Goal: Check status: Verify the current state of an ongoing process or item

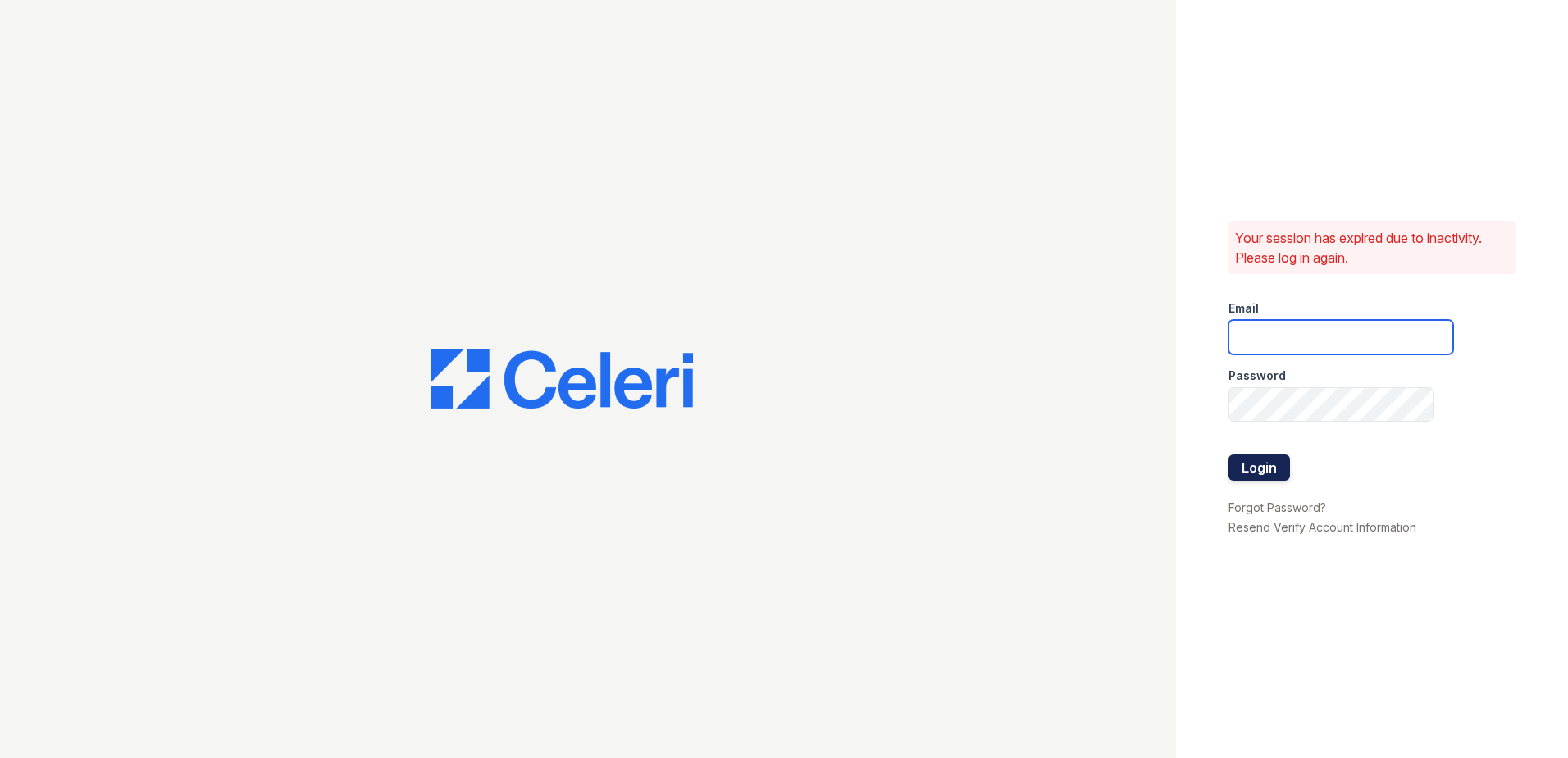
type input "arrivealexandria@trinity-pm.com"
click at [1238, 460] on button "Login" at bounding box center [1259, 467] width 61 height 26
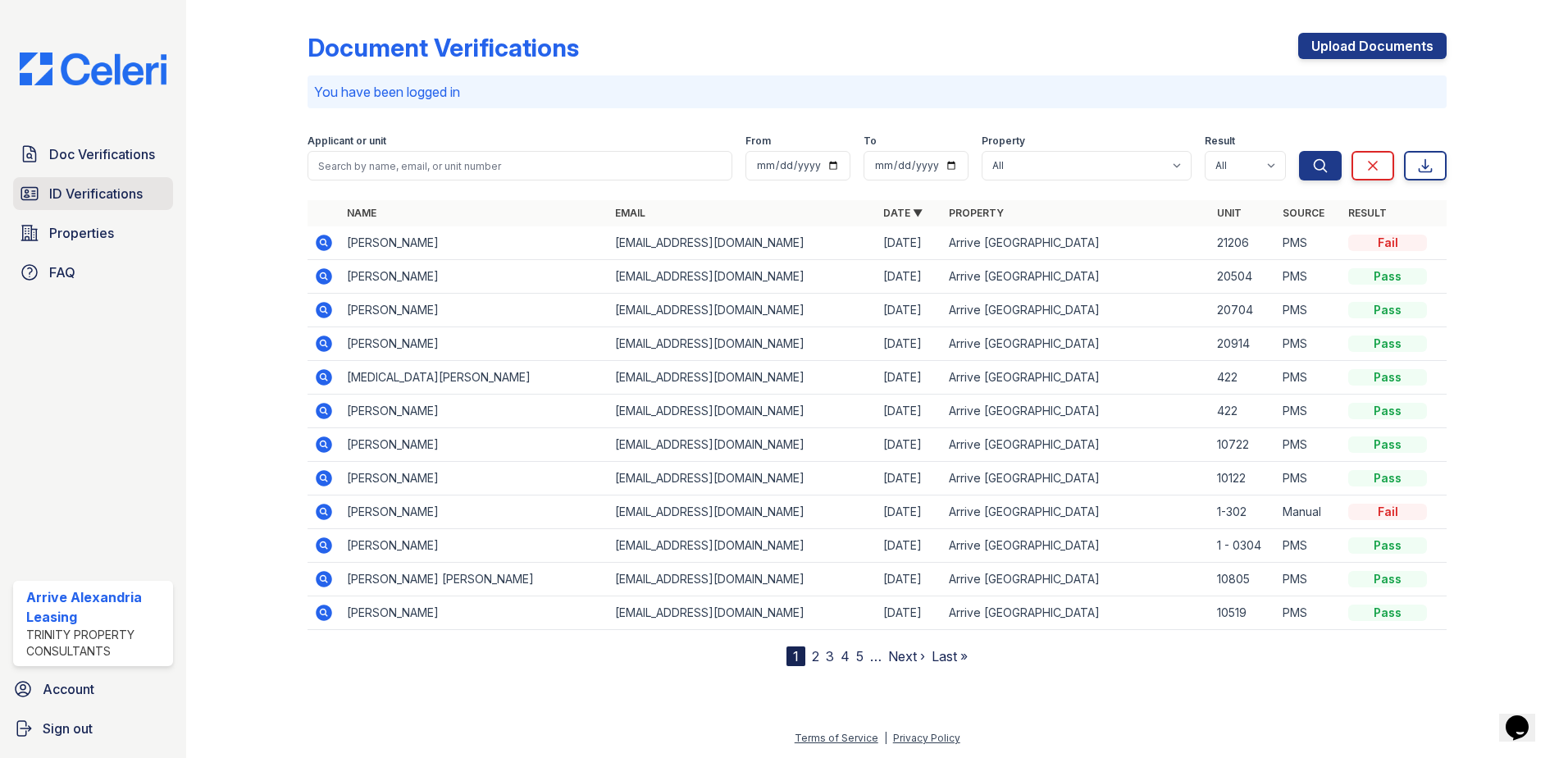
click at [64, 203] on span "ID Verifications" at bounding box center [95, 193] width 93 height 19
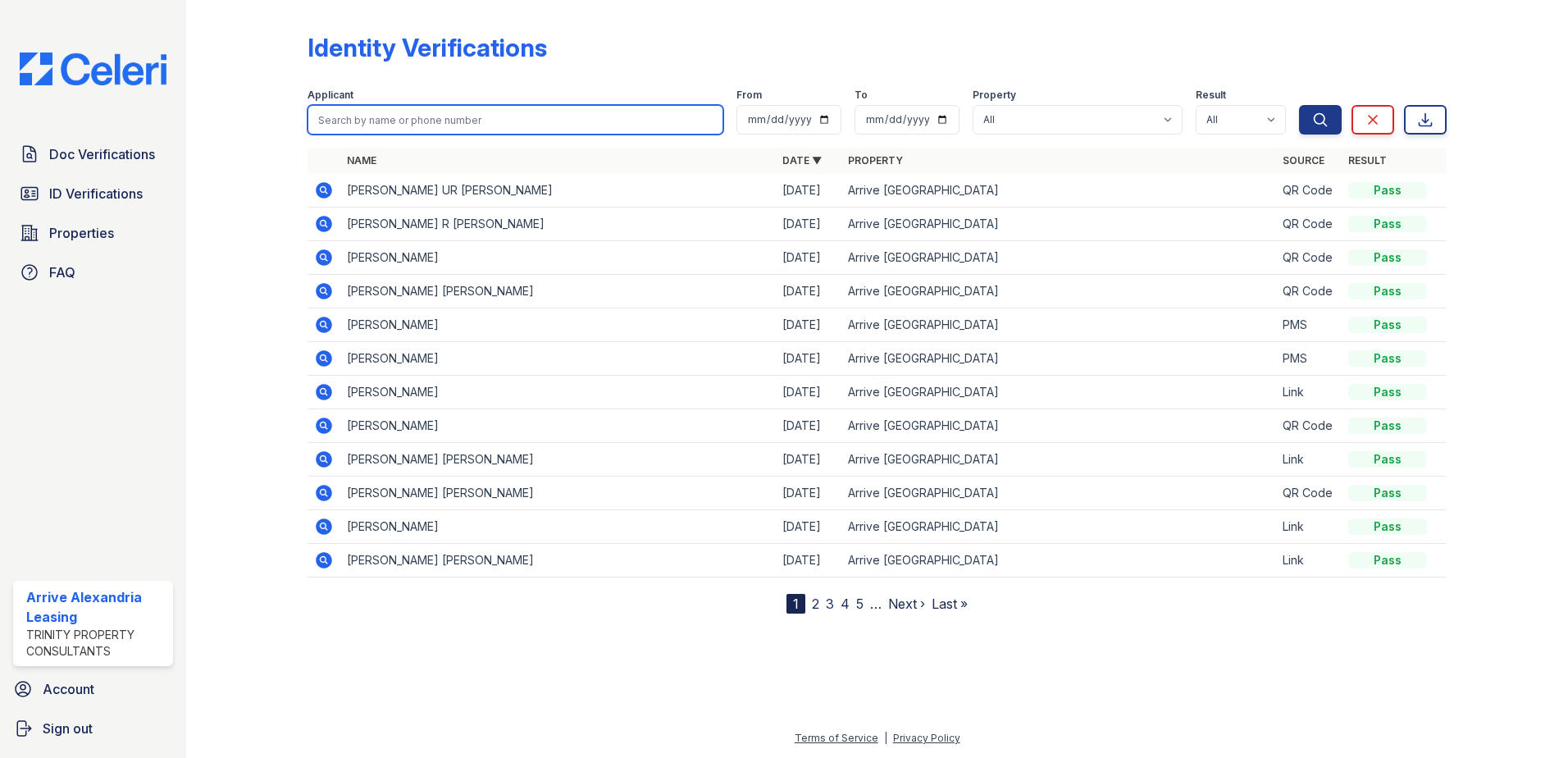
click at [492, 118] on input "search" at bounding box center [515, 119] width 416 height 30
type input "d"
type input "[PERSON_NAME]"
click at [1299, 105] on button "Search" at bounding box center [1320, 119] width 43 height 30
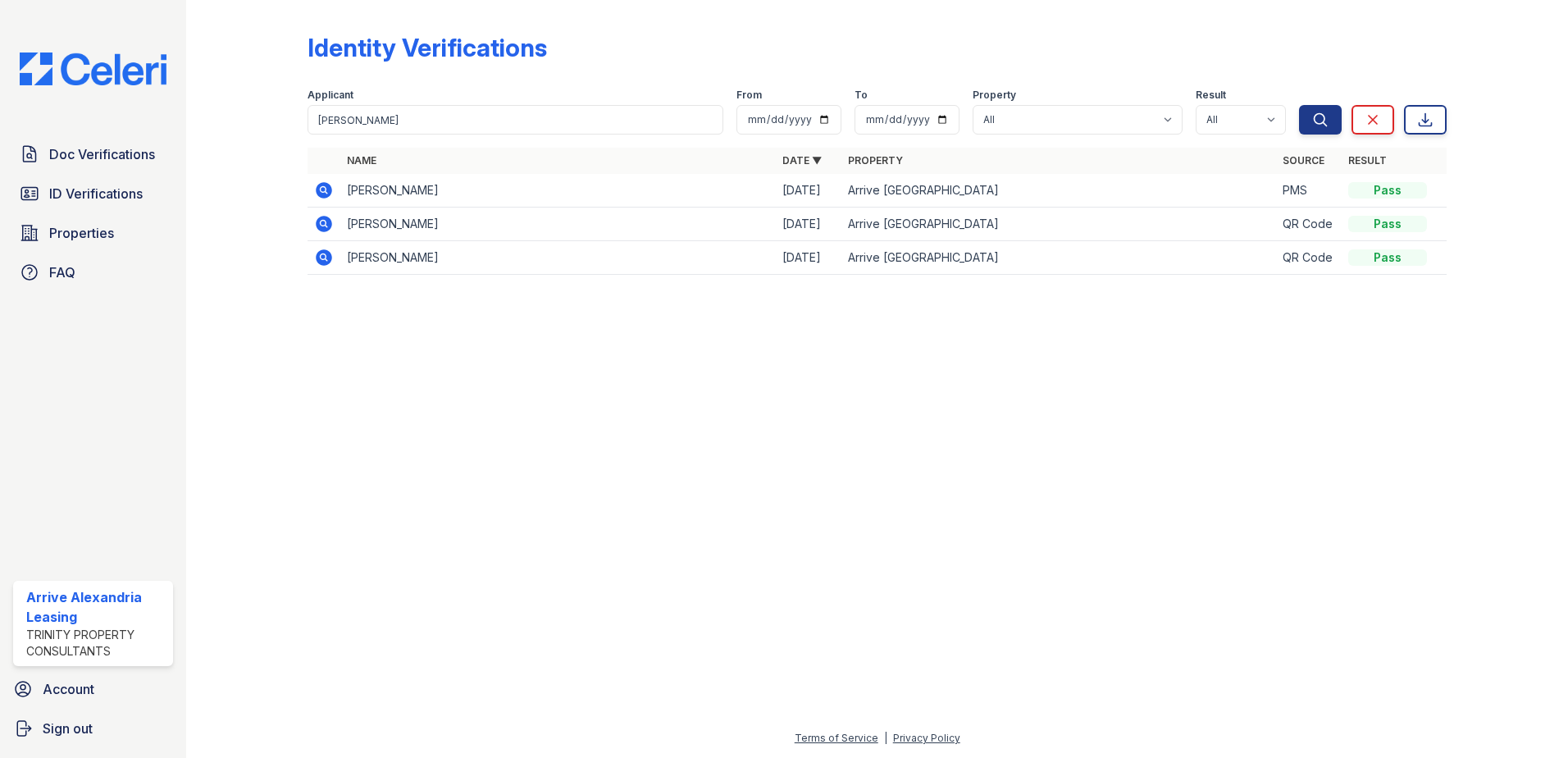
click at [322, 192] on icon at bounding box center [323, 190] width 19 height 19
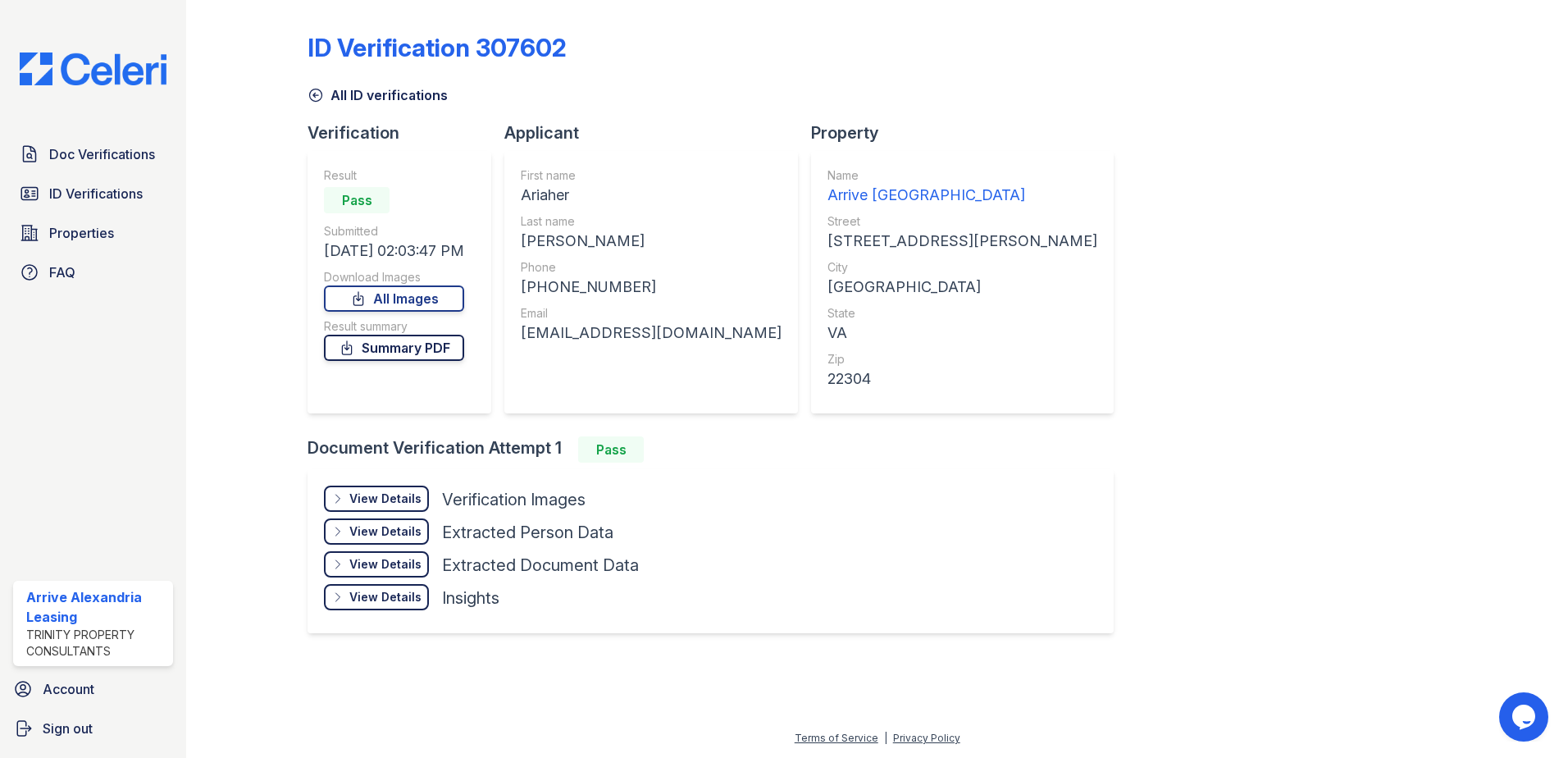
click at [370, 343] on link "Summary PDF" at bounding box center [393, 347] width 140 height 26
click at [455, 292] on link "All Images" at bounding box center [393, 298] width 140 height 26
